Goal: Task Accomplishment & Management: Manage account settings

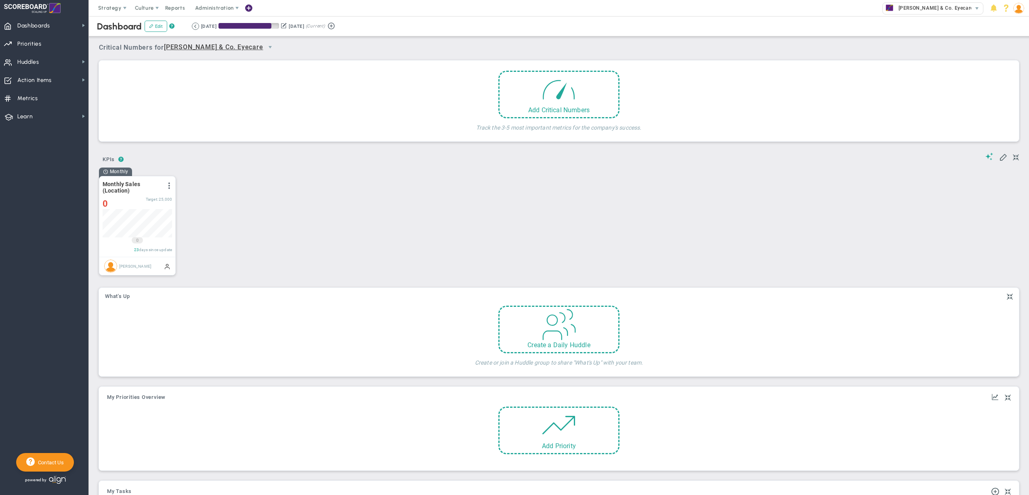
scroll to position [28, 69]
click at [1021, 10] on img at bounding box center [1018, 8] width 11 height 11
click at [1004, 92] on span "Sign Out" at bounding box center [993, 89] width 65 height 16
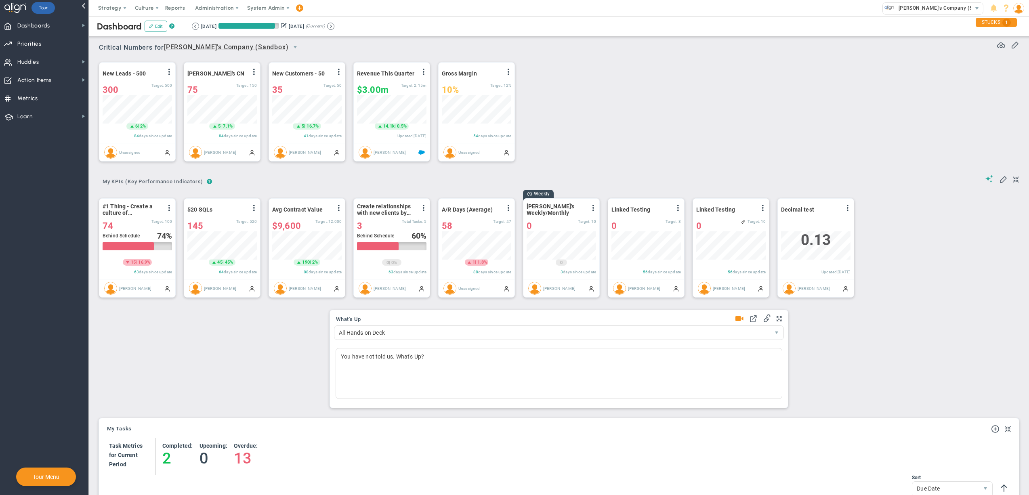
click at [649, 59] on div "New Leads - 500 View Historical Graph Edit Make "No Change" Update Add Past Upd…" at bounding box center [556, 111] width 930 height 113
click at [765, 109] on div "New Leads - 500 View Historical Graph Edit Make "No Change" Update Add Past Upd…" at bounding box center [556, 111] width 930 height 113
click at [267, 7] on span "System Admin" at bounding box center [266, 8] width 38 height 6
click at [270, 49] on span "Daily Align Key Company Metrics" at bounding box center [290, 56] width 97 height 16
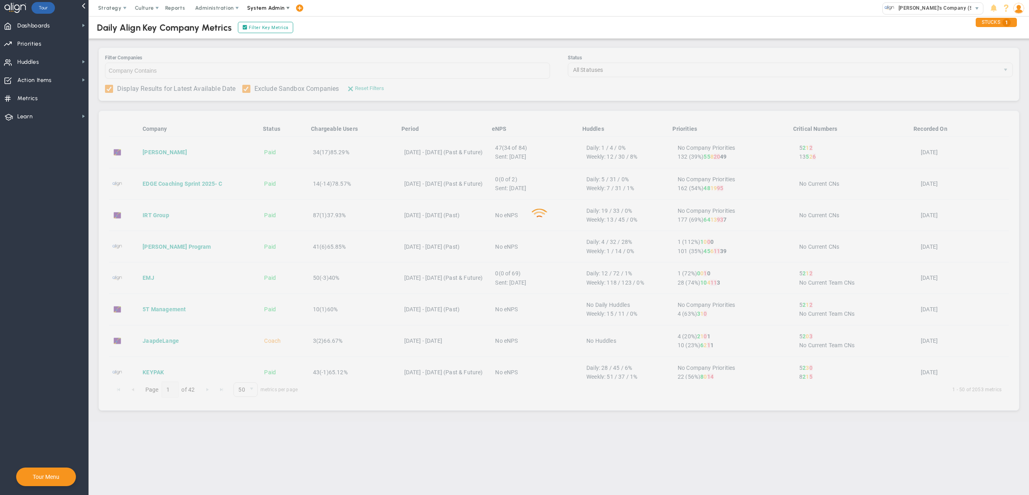
click at [274, 10] on span "System Admin" at bounding box center [266, 8] width 38 height 6
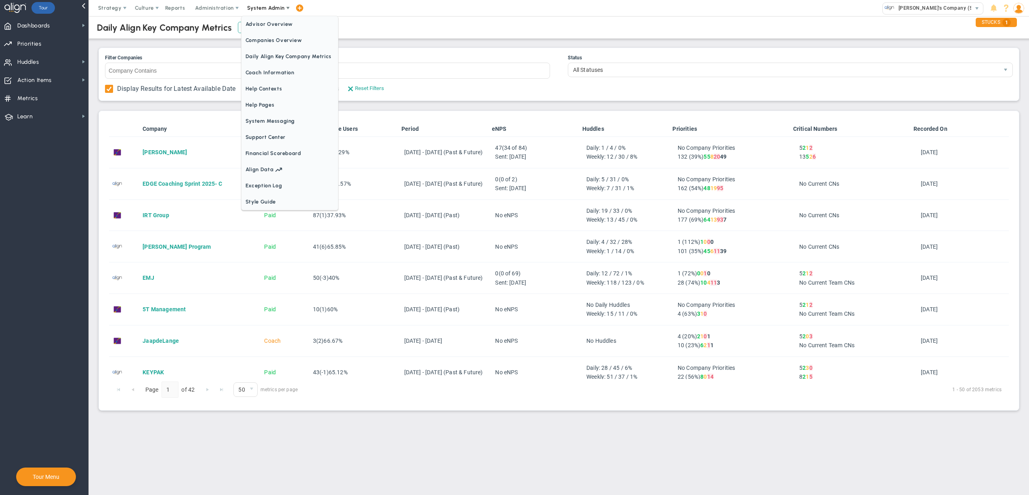
click at [279, 38] on span "Companies Overview" at bounding box center [290, 40] width 97 height 16
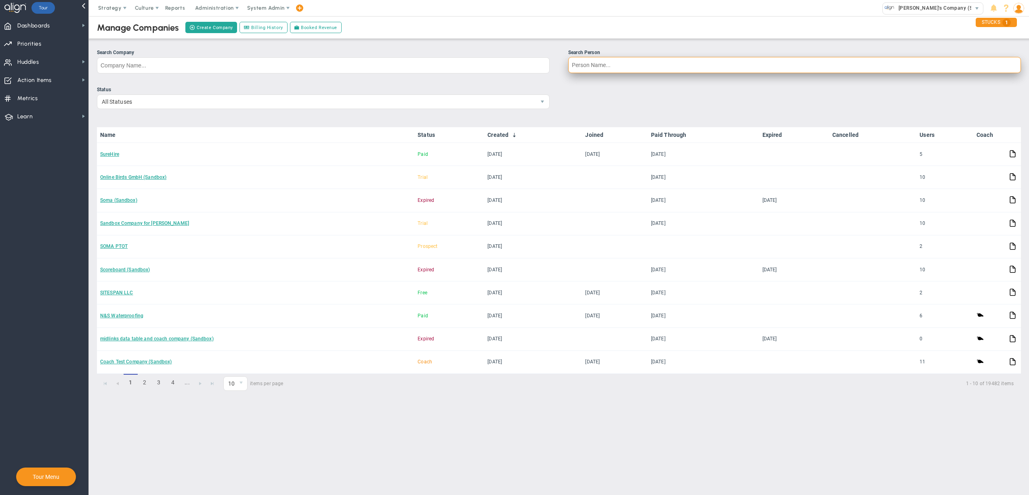
click at [627, 70] on input "Search Person" at bounding box center [794, 65] width 453 height 16
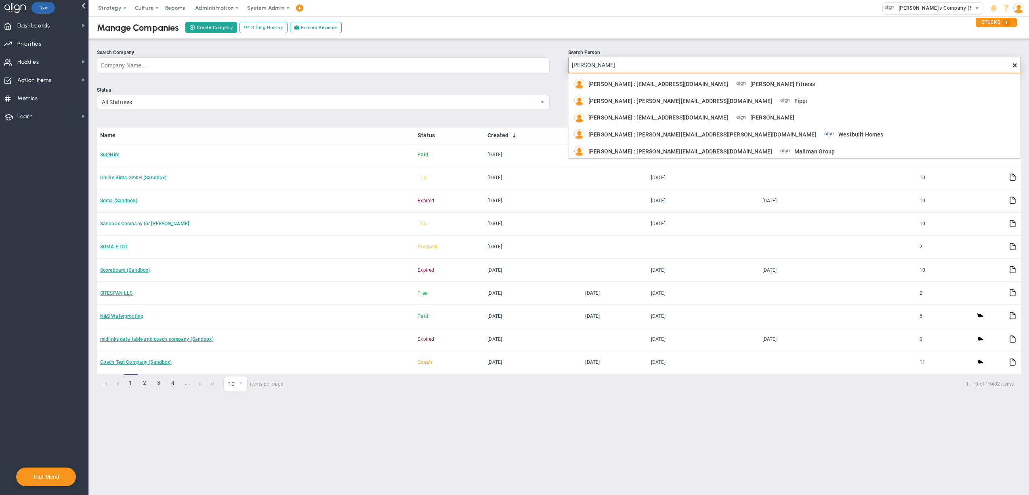
type input "collin dean"
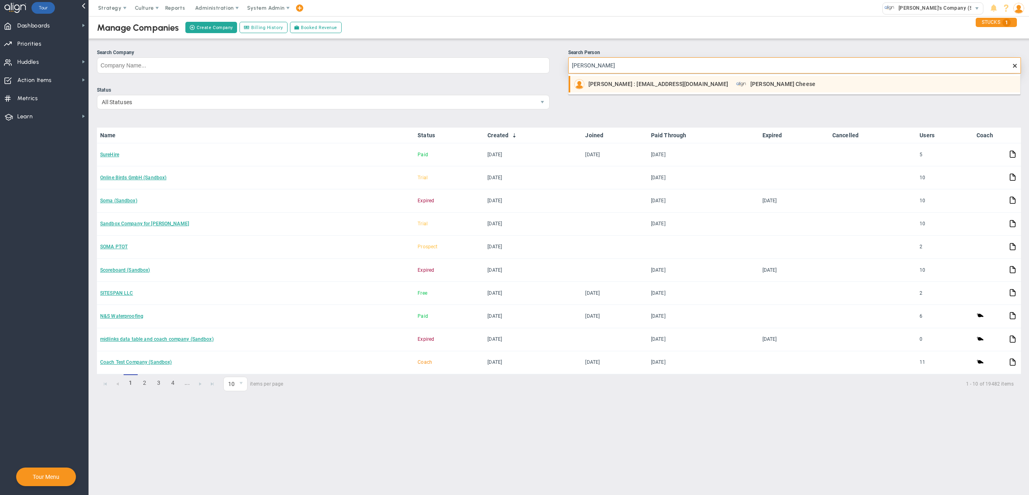
click at [635, 86] on span "Collin Dean : cdean@meistercheese.com" at bounding box center [658, 84] width 140 height 6
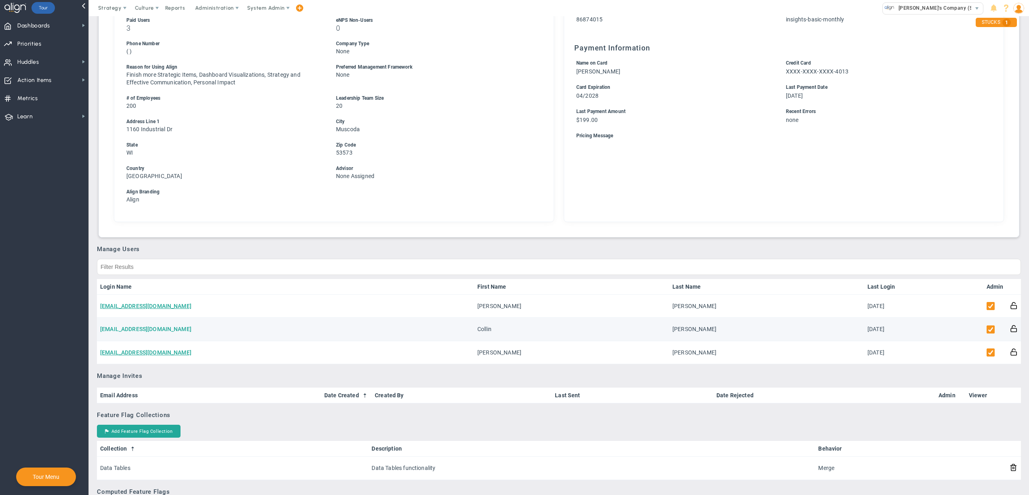
click at [145, 327] on link "cdean@meistercheese.com" at bounding box center [145, 329] width 91 height 6
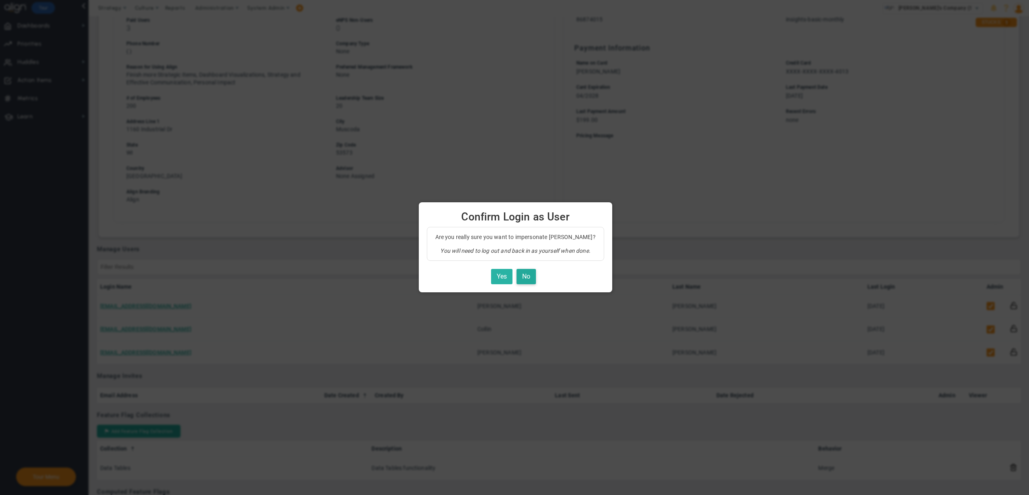
click at [500, 276] on button "Yes" at bounding box center [501, 277] width 21 height 16
